Goal: Task Accomplishment & Management: Manage account settings

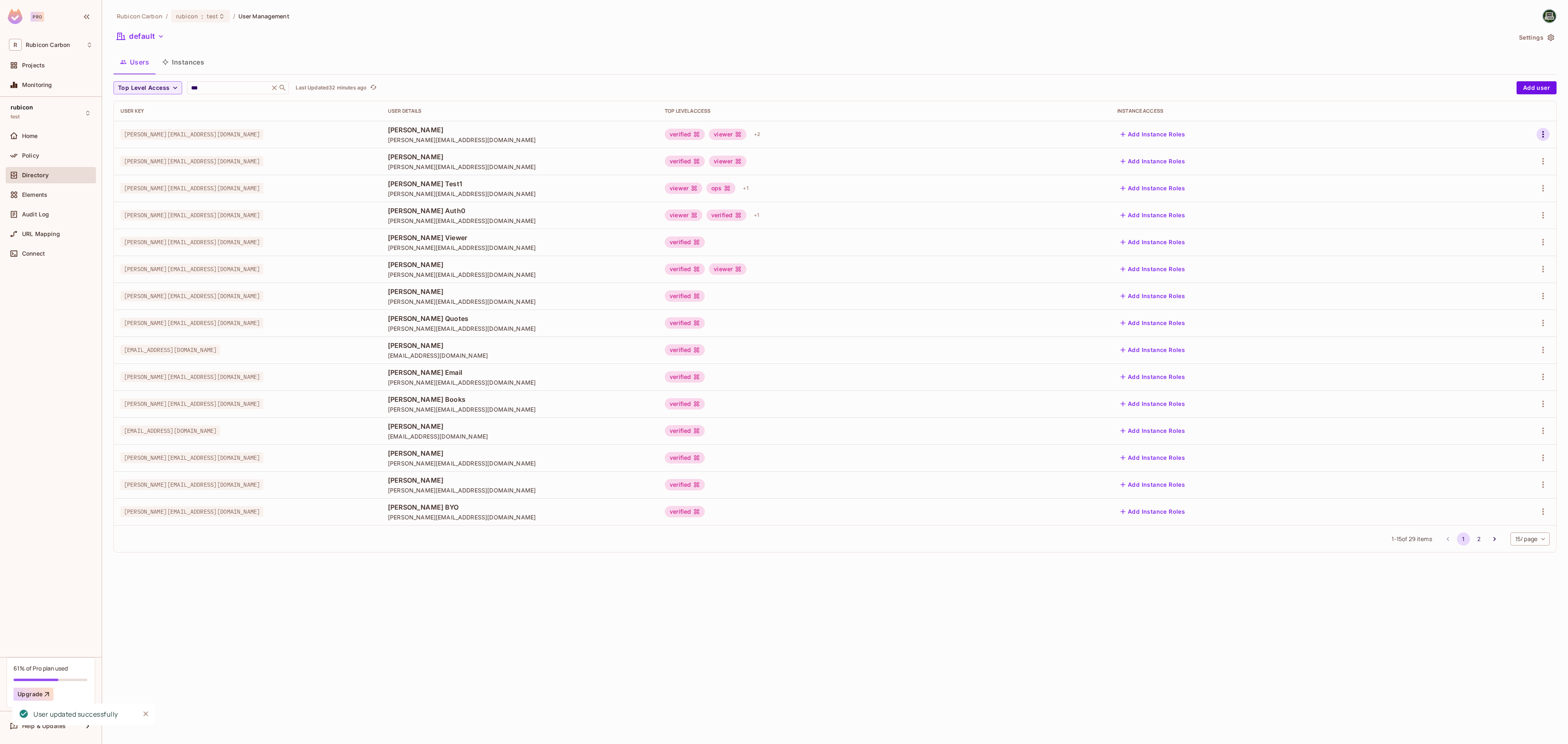
click at [1544, 131] on icon "button" at bounding box center [1543, 134] width 10 height 10
click at [1489, 153] on div "Edit" at bounding box center [1493, 153] width 30 height 13
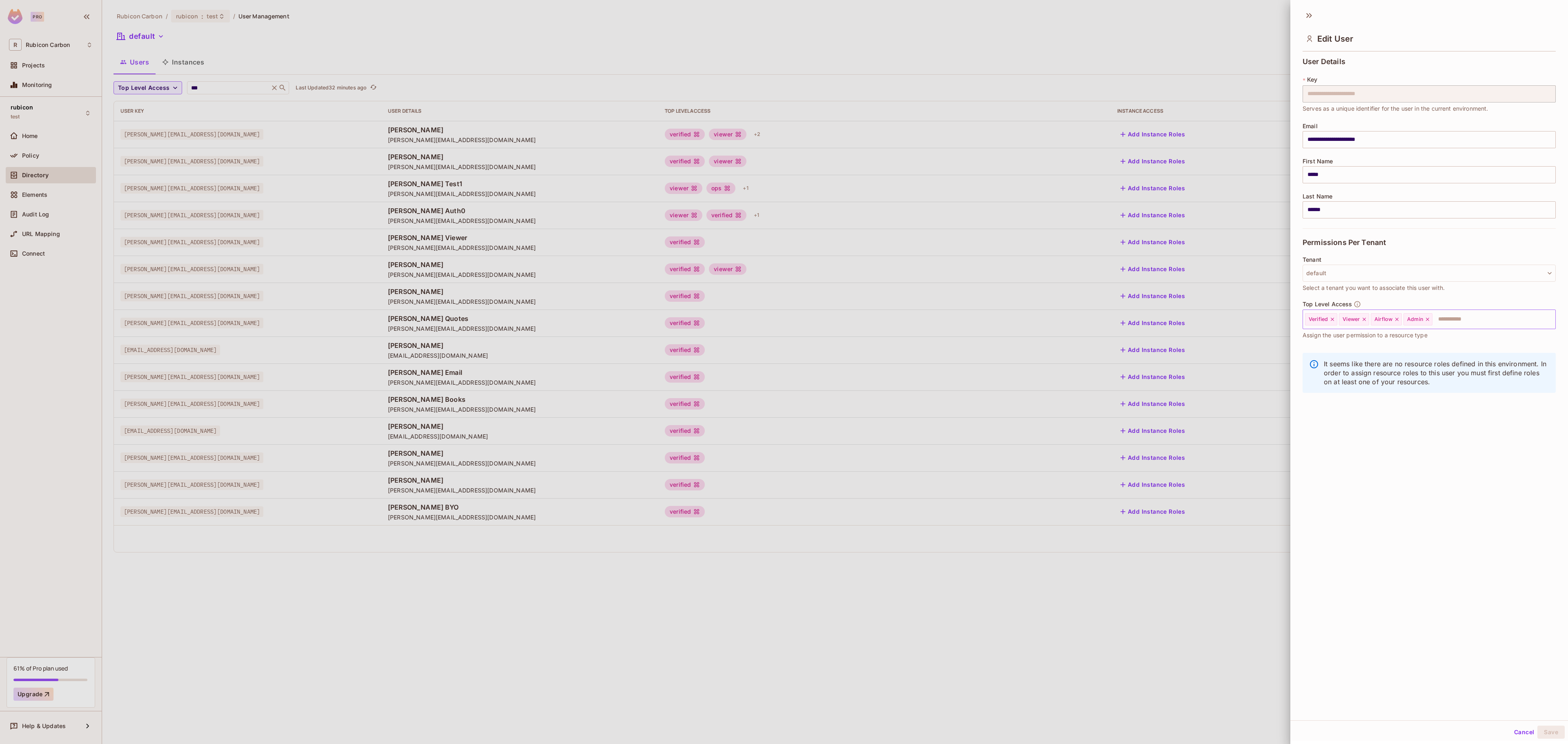
click at [1431, 318] on icon at bounding box center [1428, 319] width 6 height 6
click at [1431, 320] on input "text" at bounding box center [1471, 319] width 137 height 17
click at [1395, 464] on li "Trader" at bounding box center [1417, 457] width 228 height 15
click at [1539, 728] on button "Save" at bounding box center [1551, 732] width 28 height 13
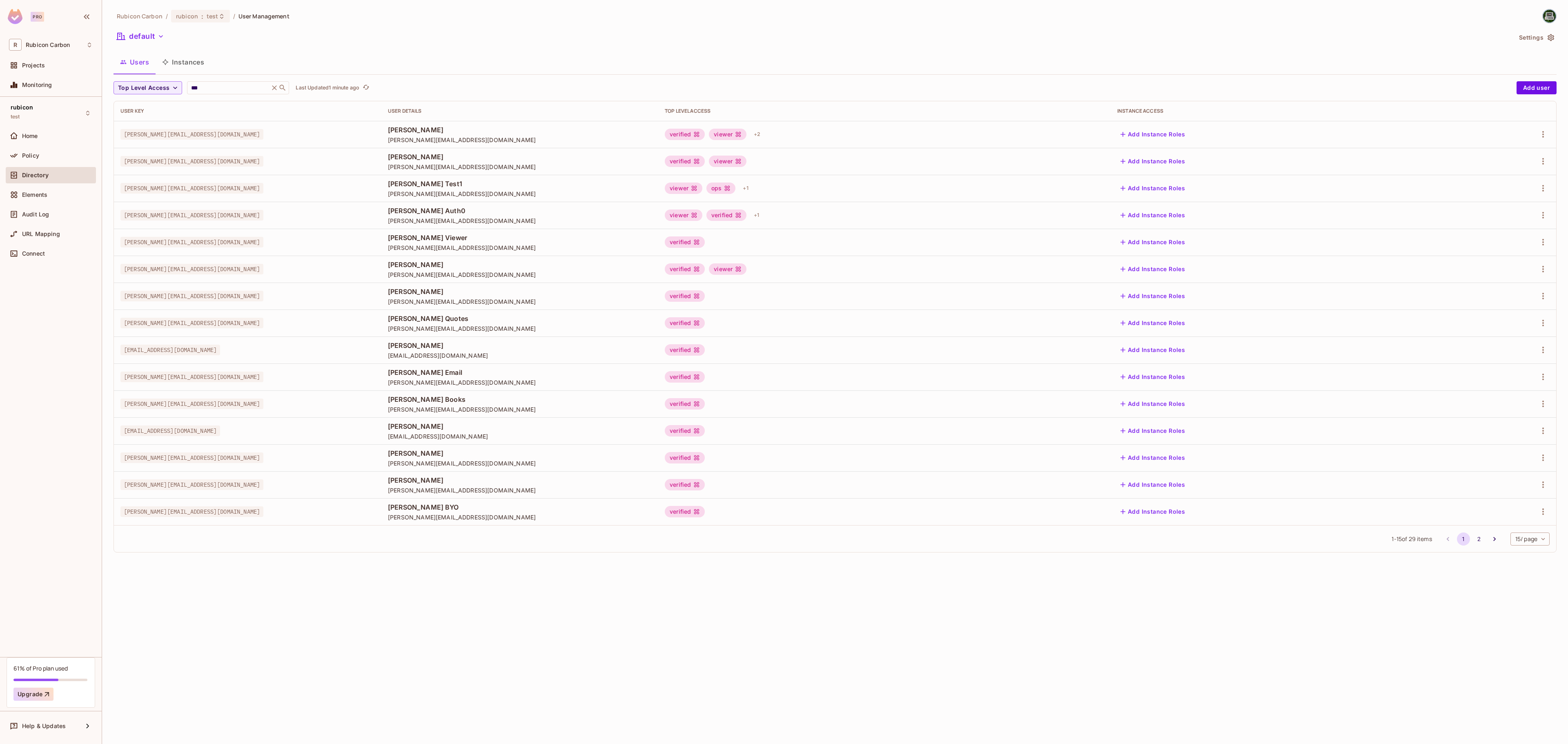
click at [1537, 129] on div at bounding box center [1503, 133] width 92 height 13
click at [1537, 135] on button "button" at bounding box center [1543, 133] width 13 height 13
click at [1511, 148] on li "Edit" at bounding box center [1507, 154] width 72 height 18
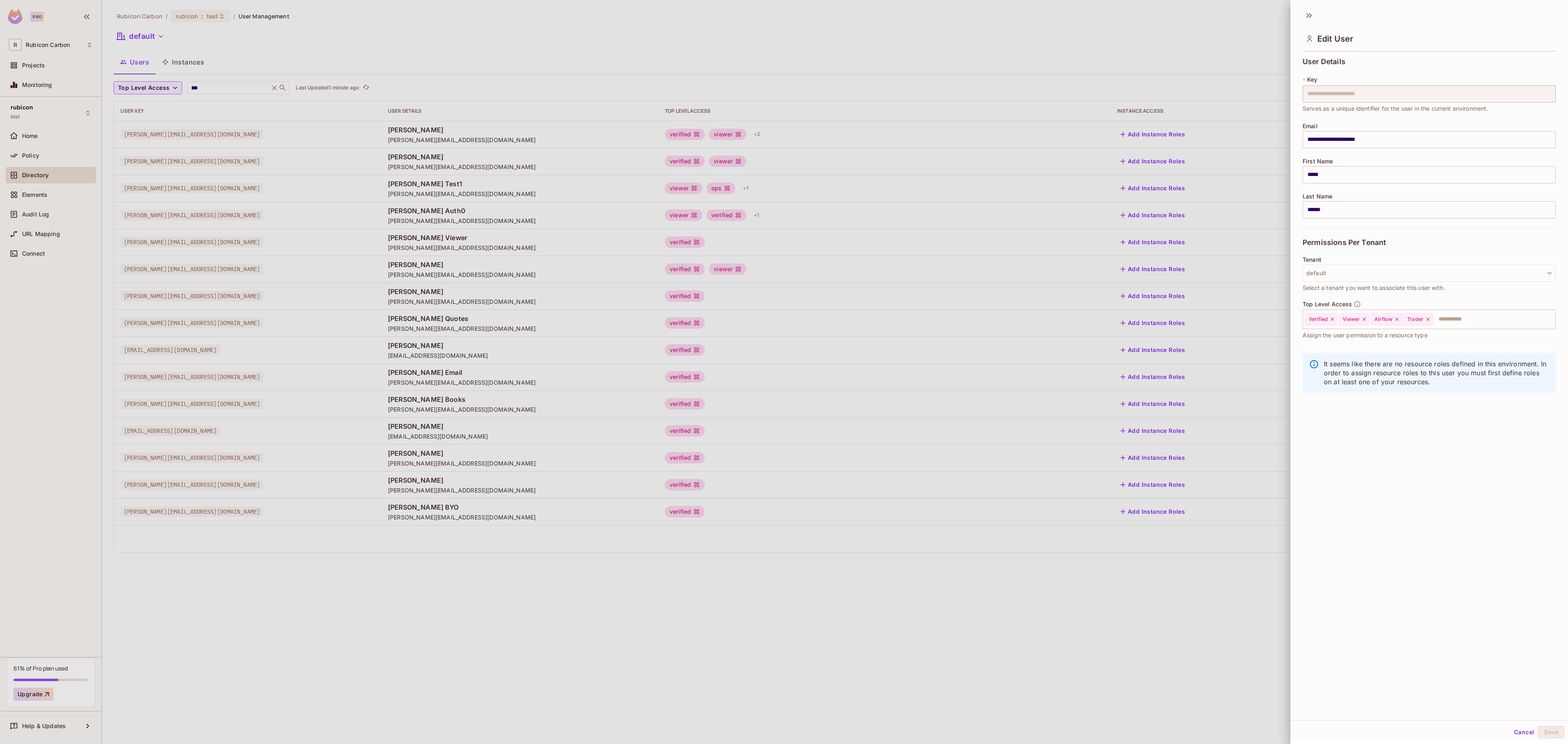
click at [1040, 75] on div at bounding box center [784, 372] width 1568 height 744
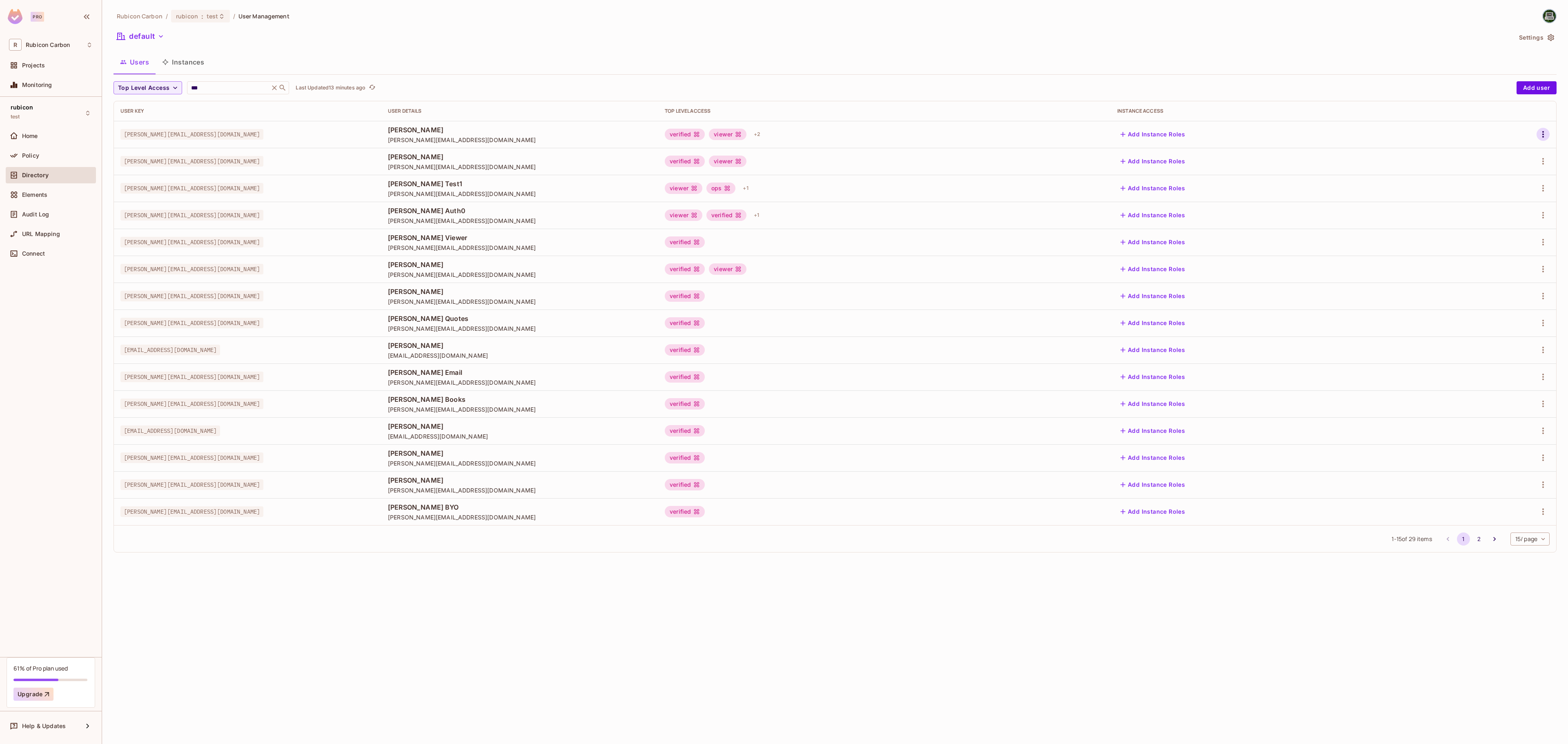
click at [1543, 130] on icon "button" at bounding box center [1543, 134] width 10 height 10
click at [1502, 148] on span "Edit" at bounding box center [1500, 153] width 16 height 13
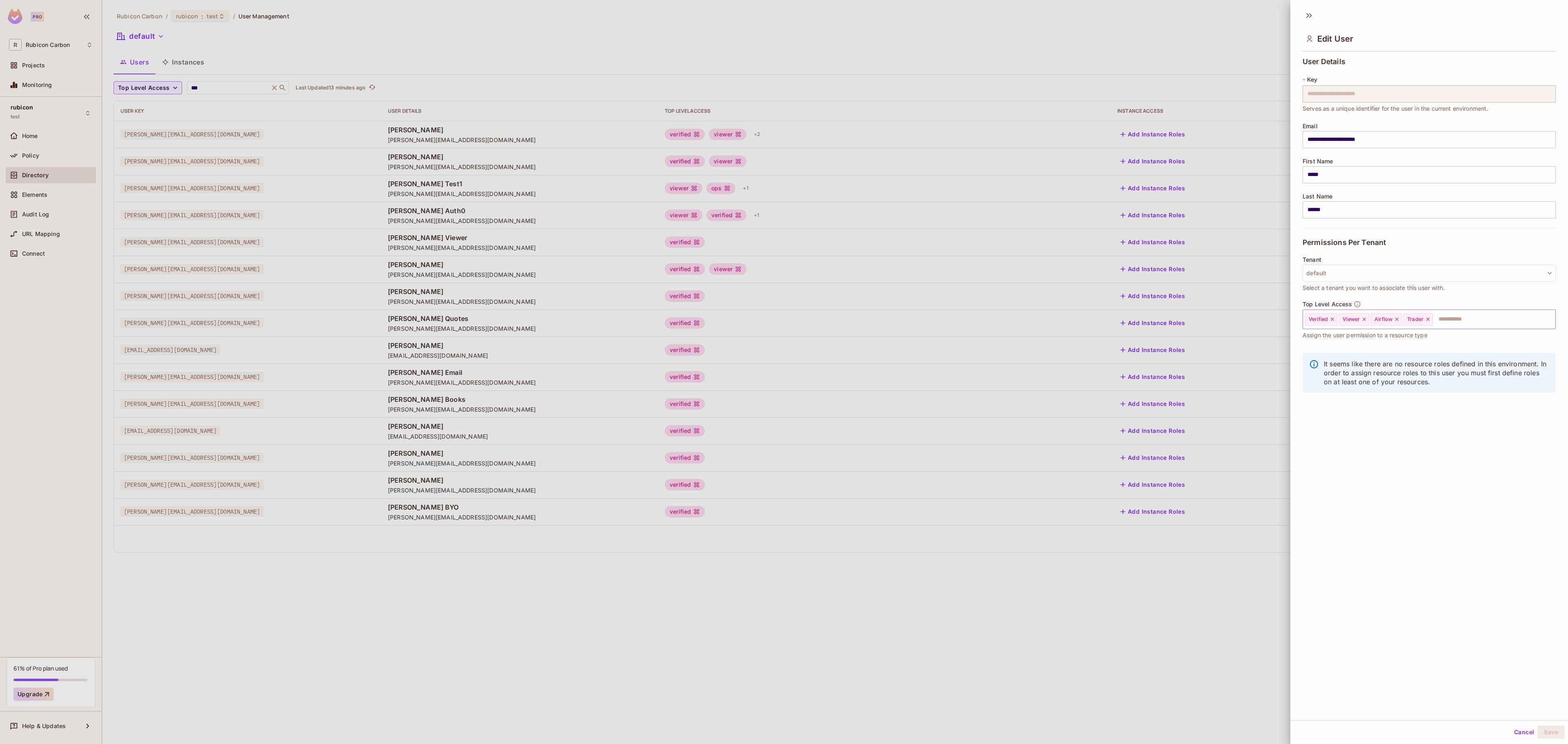
click at [1432, 328] on div "Verified Viewer Airflow Trader ​" at bounding box center [1430, 319] width 253 height 20
click at [1433, 323] on div "Trader" at bounding box center [1419, 319] width 30 height 12
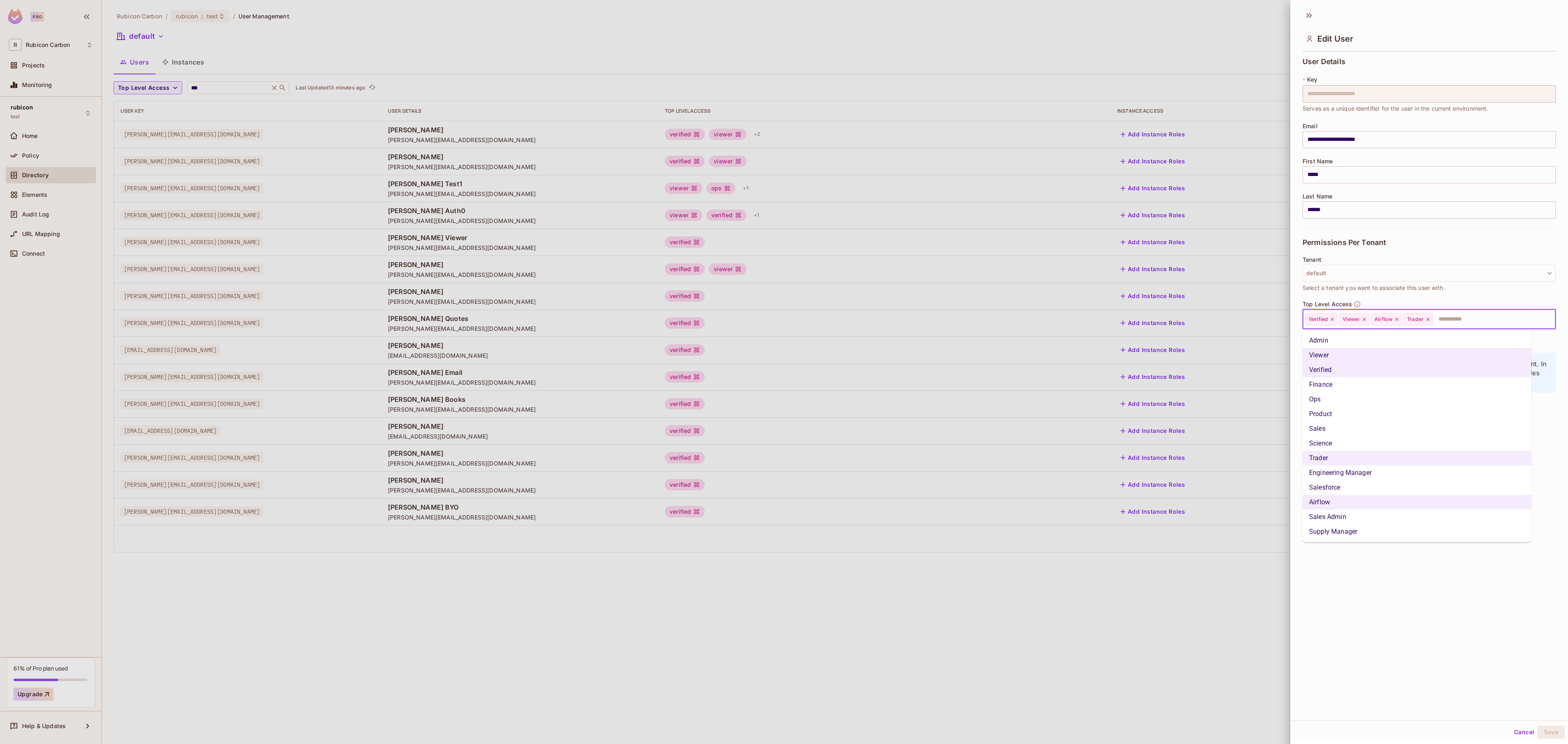
click at [1409, 379] on li "Finance" at bounding box center [1417, 384] width 228 height 15
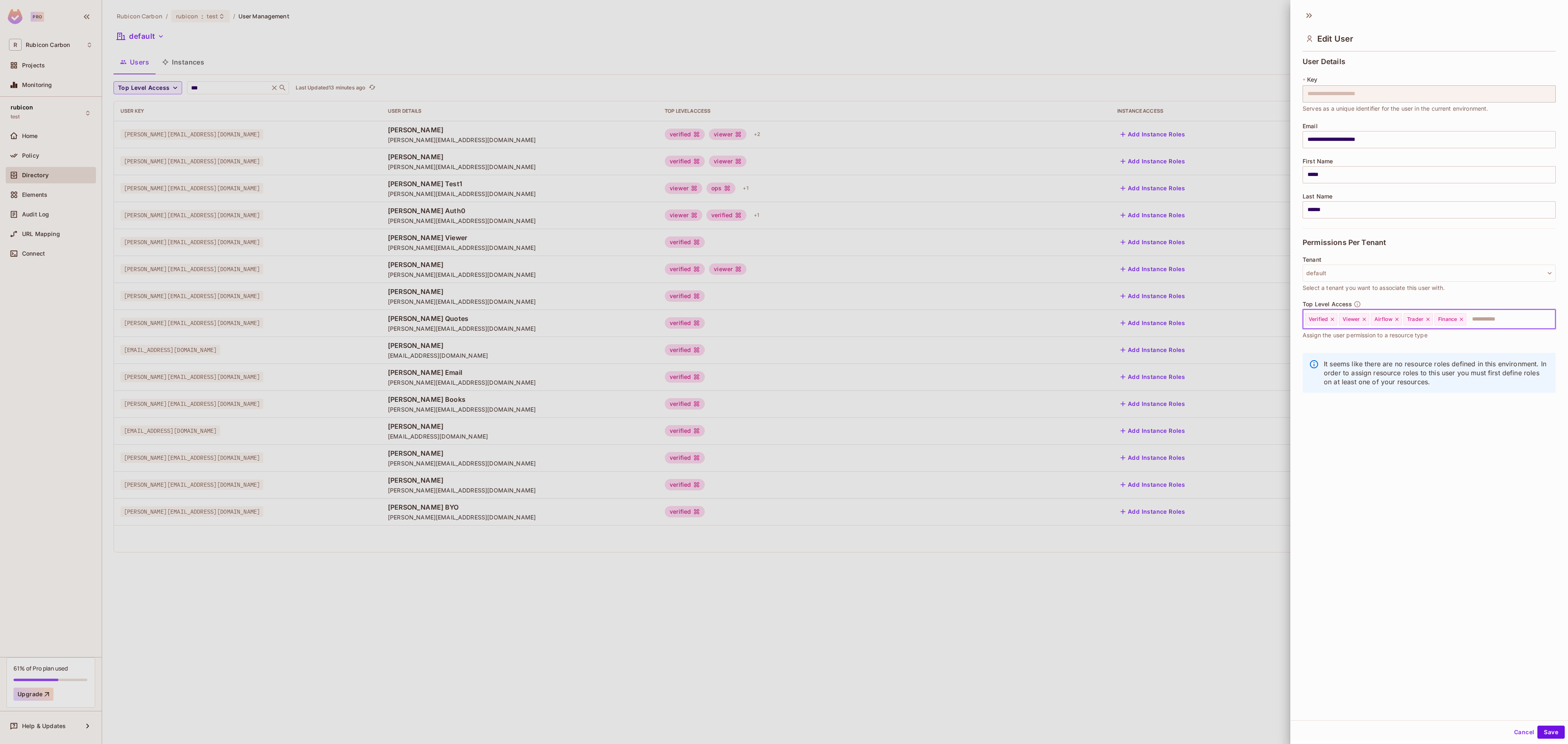
click at [1430, 320] on icon at bounding box center [1428, 319] width 3 height 3
click at [1540, 728] on button "Save" at bounding box center [1551, 732] width 28 height 13
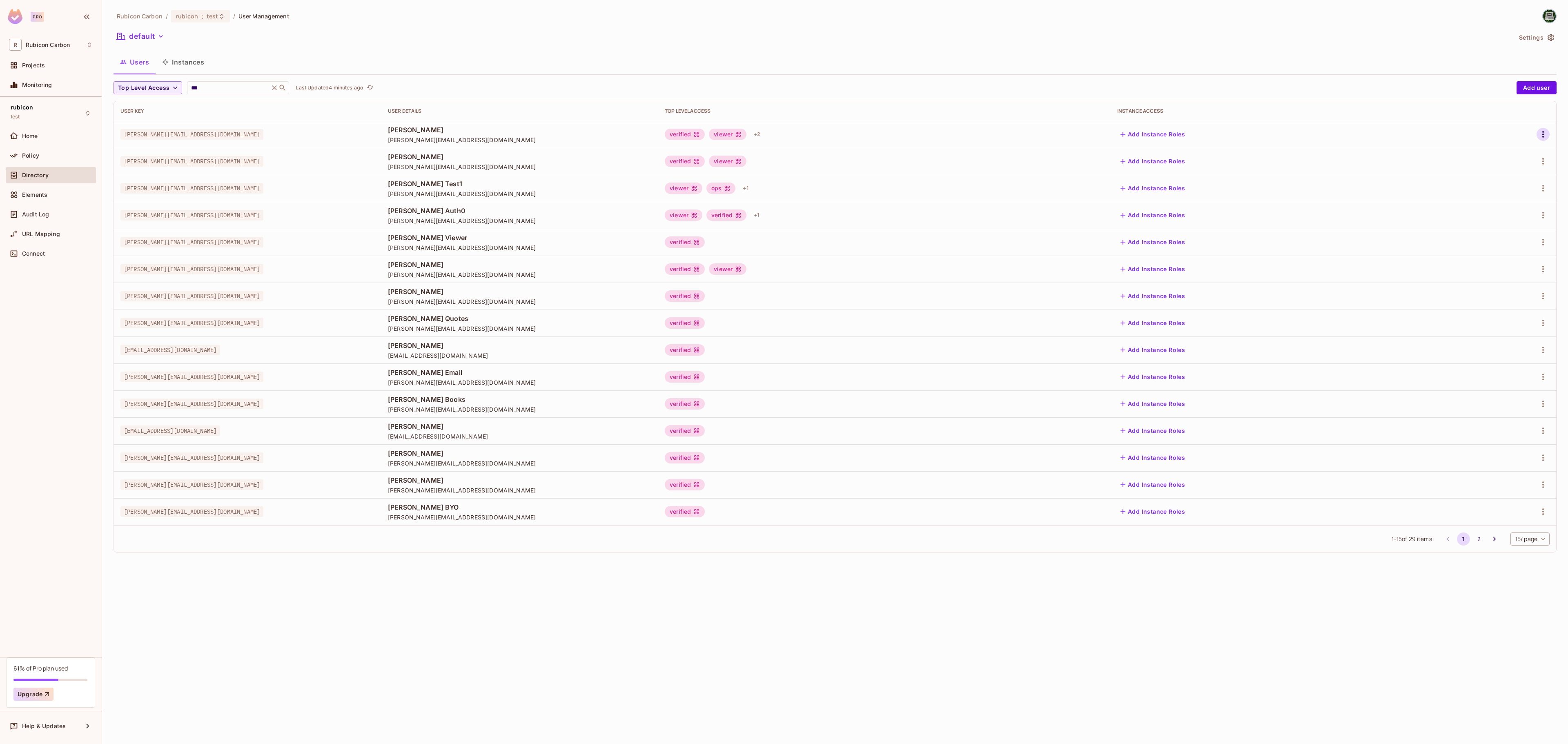
click at [1545, 129] on button "button" at bounding box center [1543, 133] width 13 height 13
click at [1498, 151] on div "Edit" at bounding box center [1500, 154] width 11 height 8
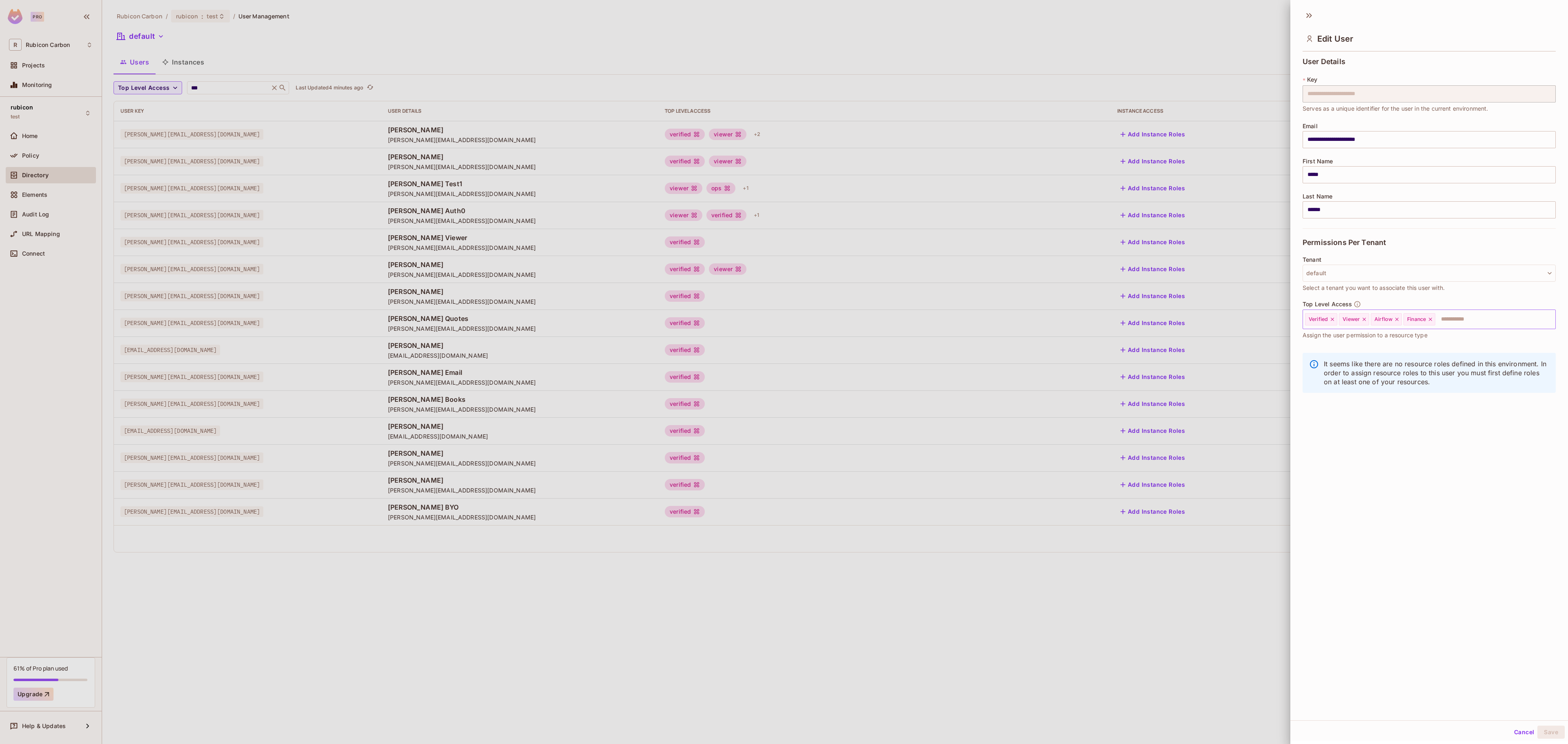
click at [1436, 321] on div "Finance" at bounding box center [1420, 319] width 32 height 12
click at [1434, 321] on icon at bounding box center [1431, 319] width 6 height 6
click at [1436, 321] on input "text" at bounding box center [1471, 319] width 137 height 17
click at [1383, 394] on li "Ops" at bounding box center [1417, 399] width 228 height 15
click at [1537, 732] on button "Save" at bounding box center [1551, 732] width 28 height 13
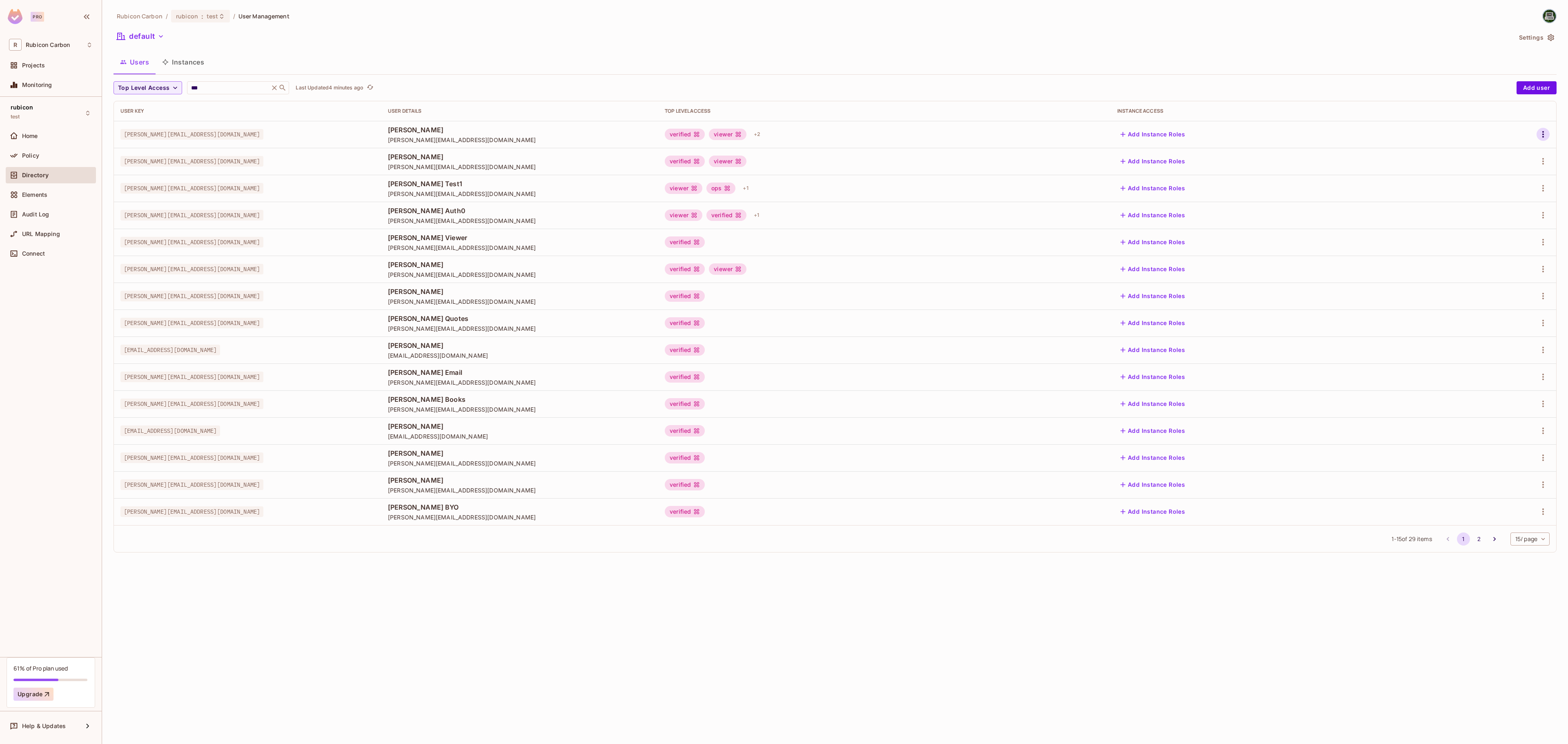
click at [1544, 132] on icon "button" at bounding box center [1543, 134] width 10 height 10
click at [1497, 146] on li "Edit" at bounding box center [1507, 154] width 72 height 18
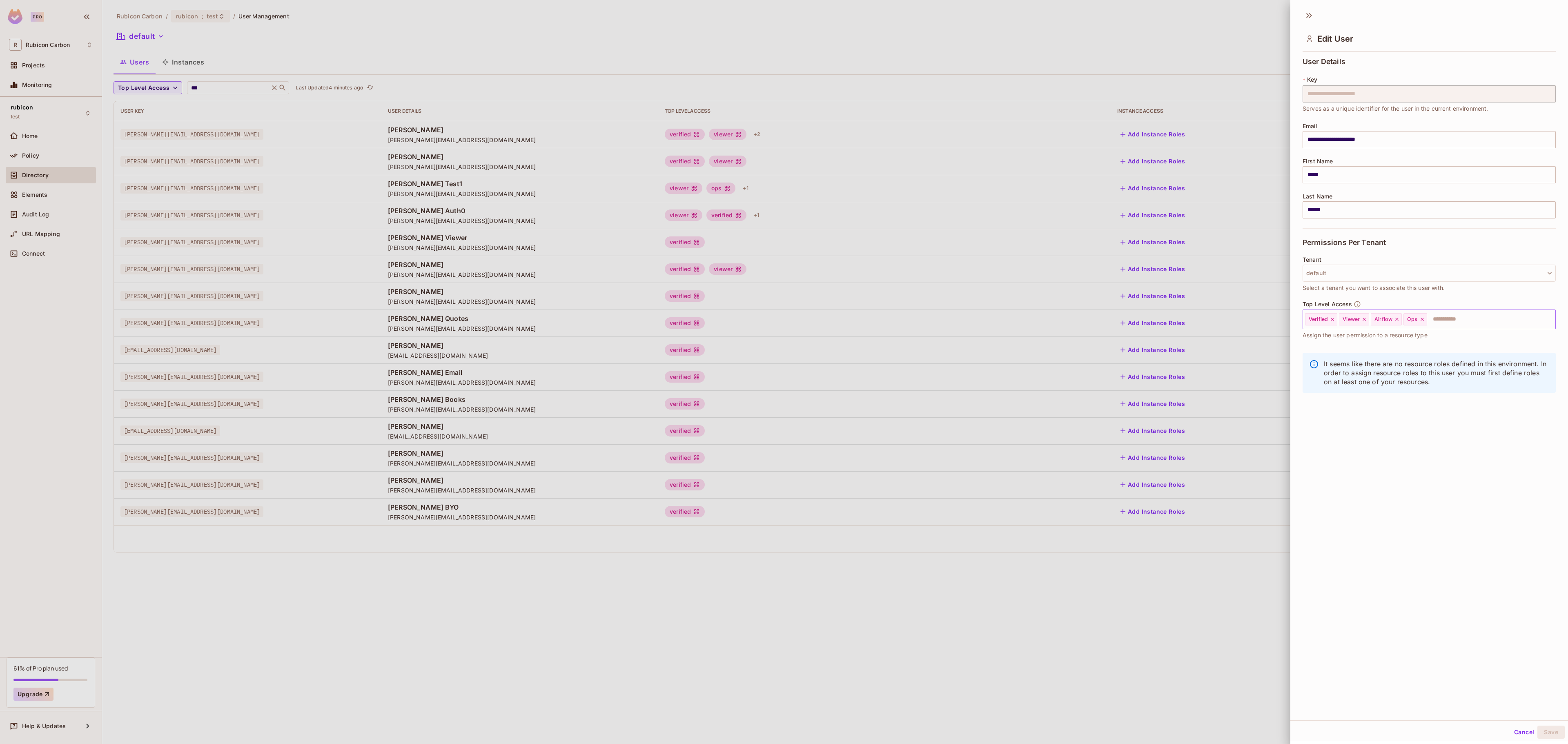
click at [1426, 322] on icon at bounding box center [1423, 319] width 6 height 6
click at [1438, 316] on input "text" at bounding box center [1471, 319] width 137 height 17
click at [1363, 341] on li "Admin" at bounding box center [1417, 340] width 228 height 15
click at [1537, 728] on button "Save" at bounding box center [1551, 732] width 28 height 13
